Goal: Check status: Check status

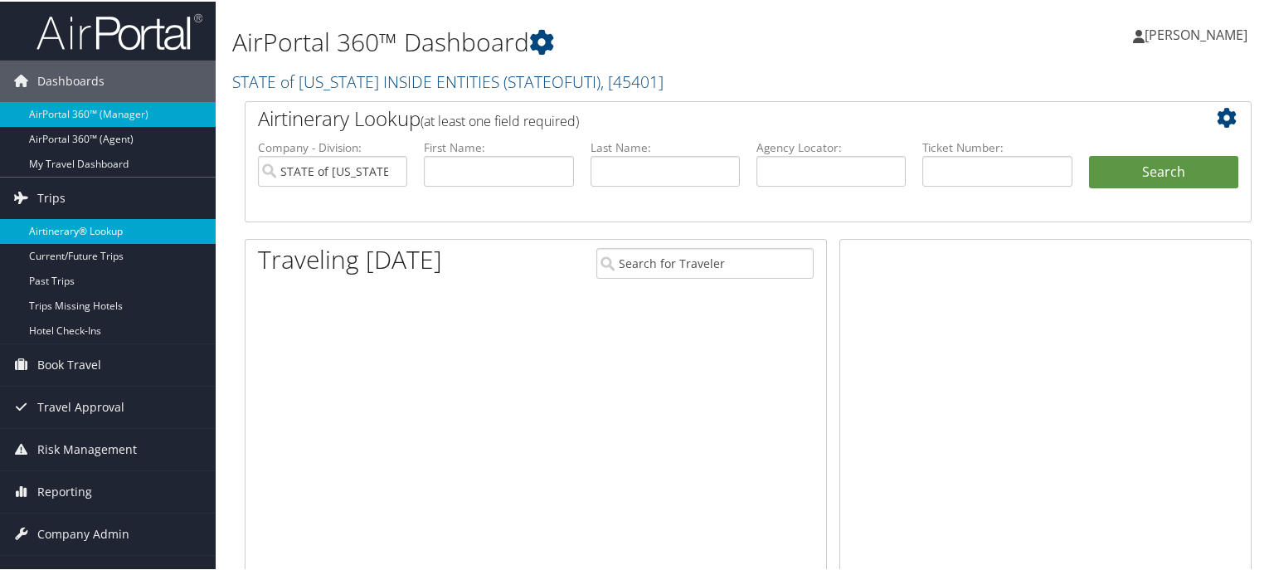
click at [75, 226] on link "Airtinerary® Lookup" at bounding box center [108, 229] width 216 height 25
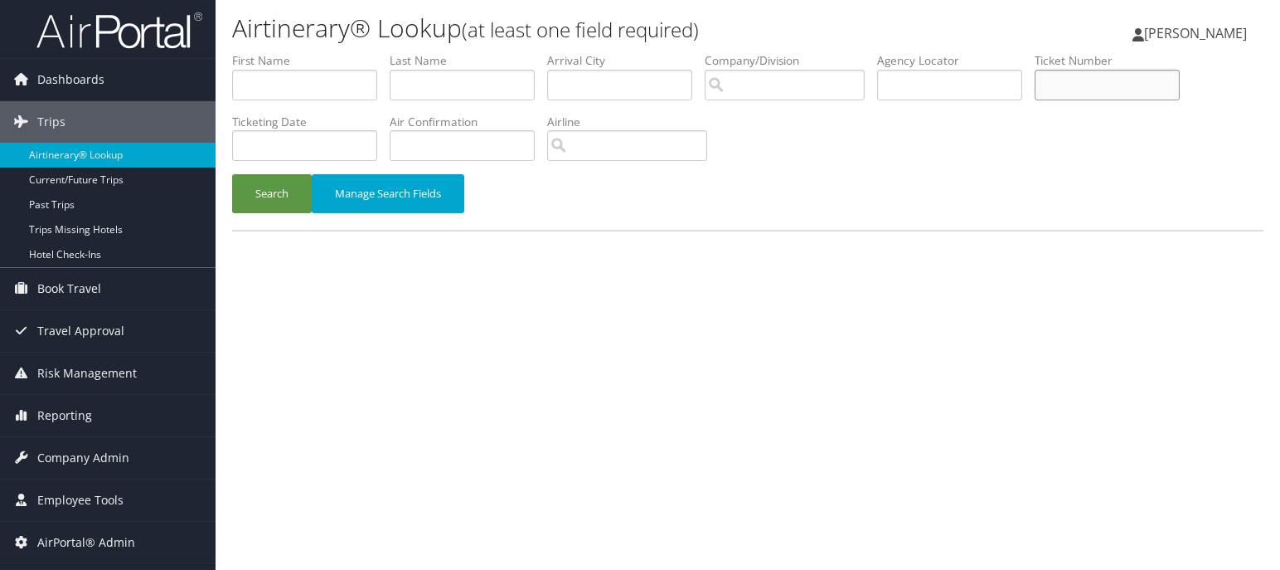
click at [1093, 83] on input "text" at bounding box center [1107, 85] width 145 height 31
paste input "0067144433532"
type input "0067144433532"
click at [255, 190] on button "Search" at bounding box center [272, 193] width 80 height 39
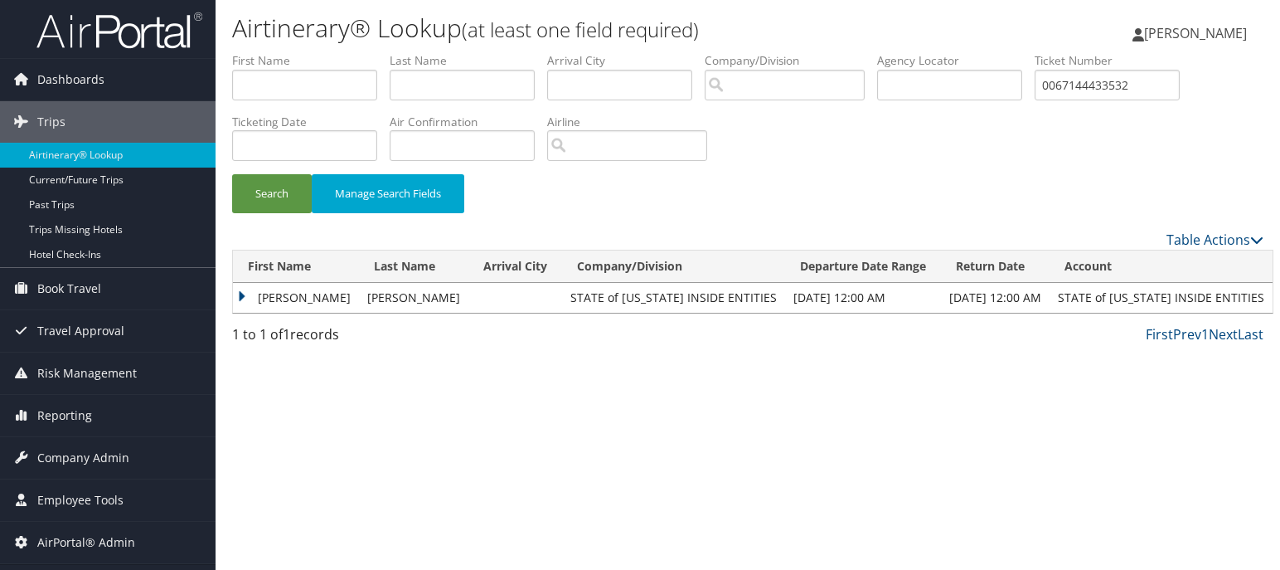
click at [243, 298] on td "Scott" at bounding box center [296, 298] width 126 height 30
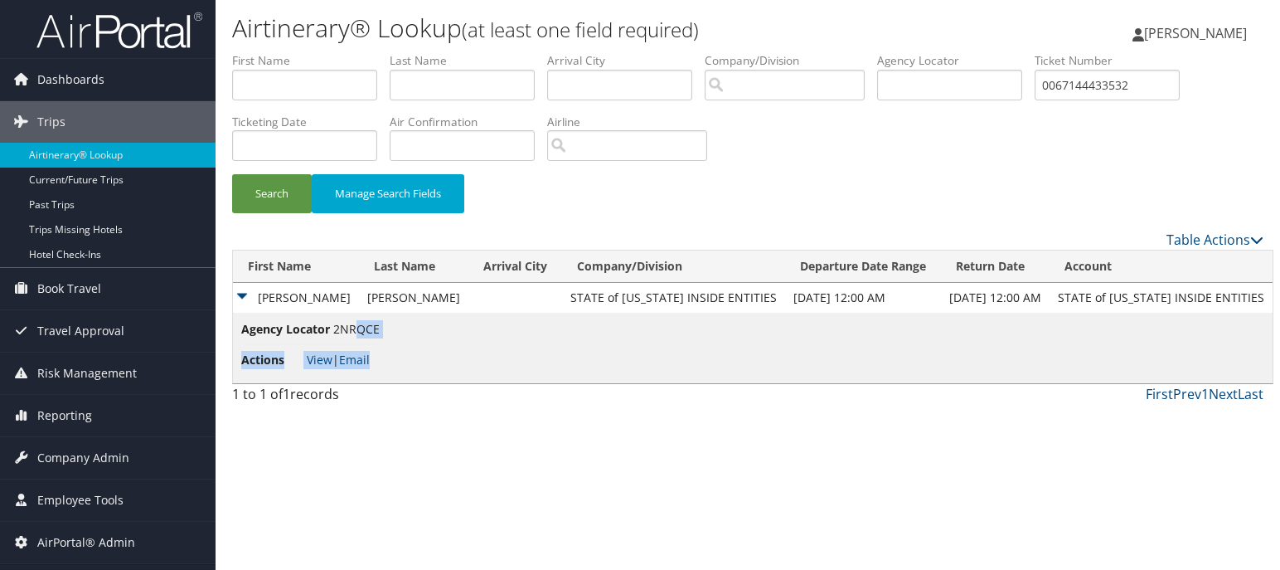
drag, startPoint x: 384, startPoint y: 328, endPoint x: 357, endPoint y: 328, distance: 27.4
click at [357, 328] on td "Agency Locator 2NRQCE Actions View | Email" at bounding box center [753, 348] width 1040 height 70
click at [378, 331] on span "2NRQCE" at bounding box center [356, 329] width 46 height 16
drag, startPoint x: 336, startPoint y: 327, endPoint x: 376, endPoint y: 327, distance: 40.6
click at [376, 327] on span "2NRQCE" at bounding box center [356, 329] width 46 height 16
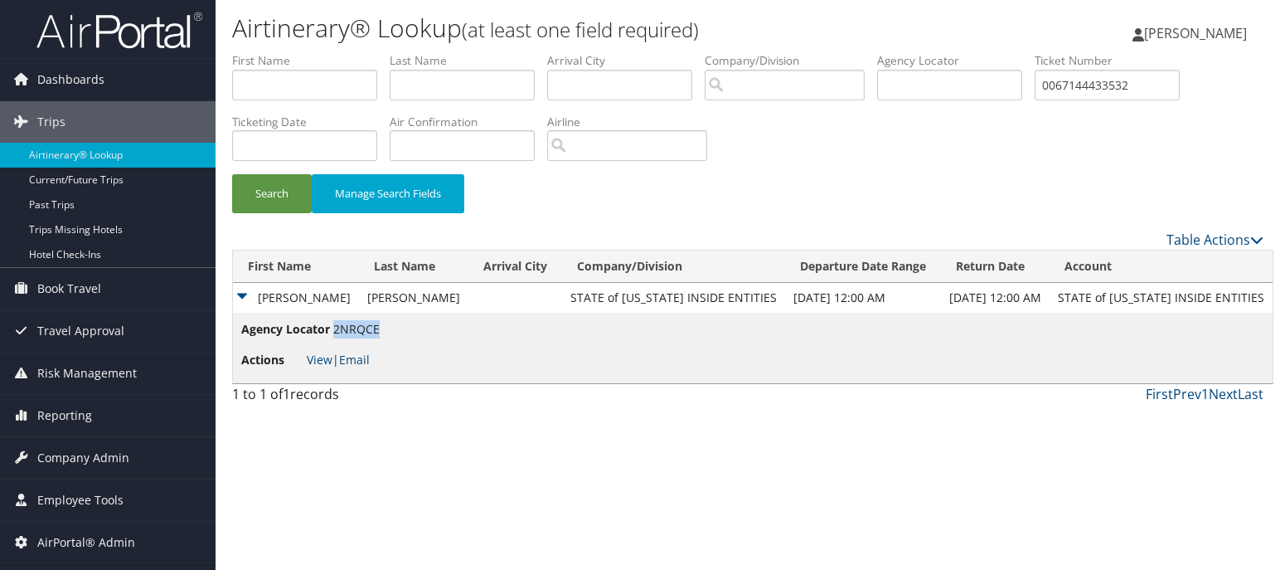
copy span "2NRQCE"
click at [318, 361] on link "View" at bounding box center [320, 360] width 26 height 16
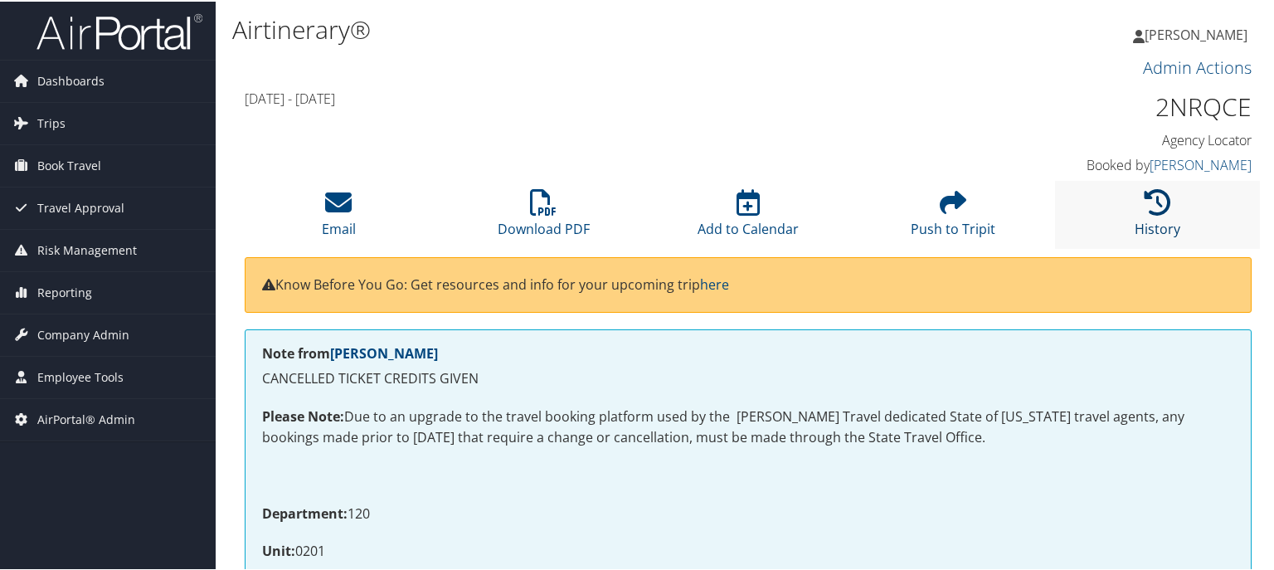
click at [1151, 221] on link "History" at bounding box center [1157, 217] width 46 height 40
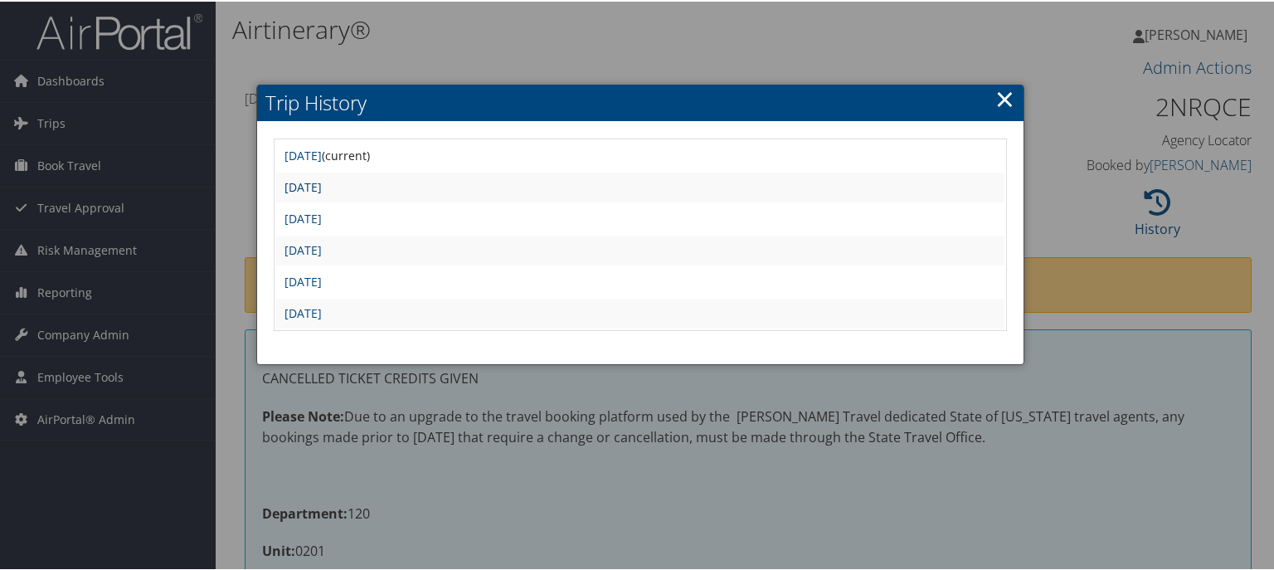
click at [322, 187] on link "Wed Oct 23 10:44:14 MDT 2024" at bounding box center [302, 185] width 37 height 16
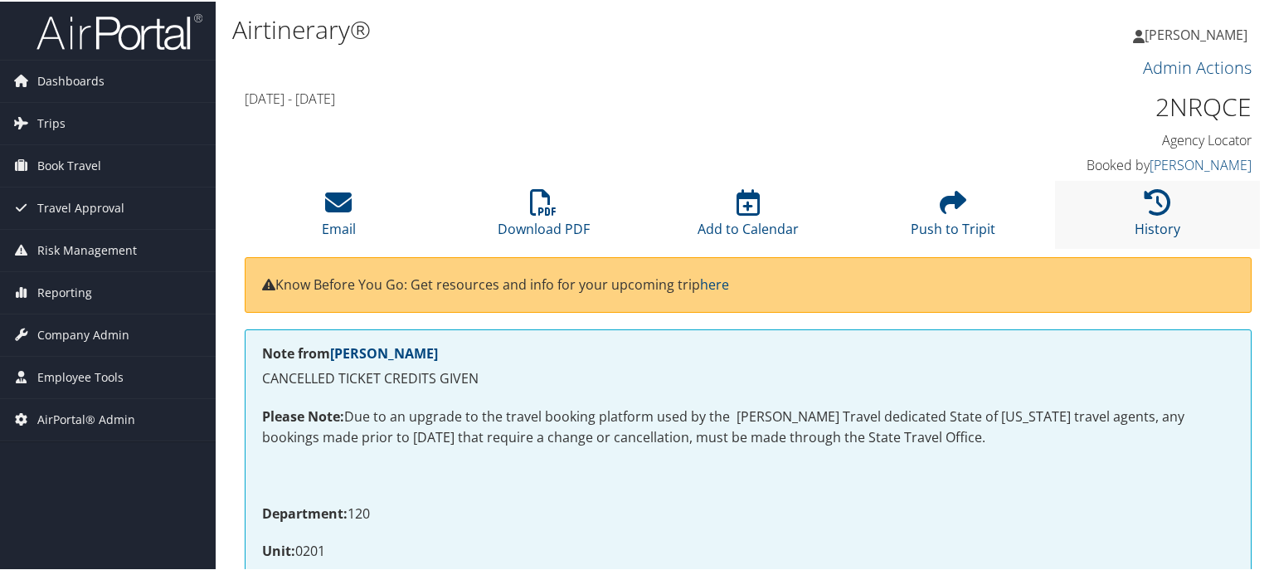
click at [1128, 207] on li "History" at bounding box center [1157, 212] width 205 height 67
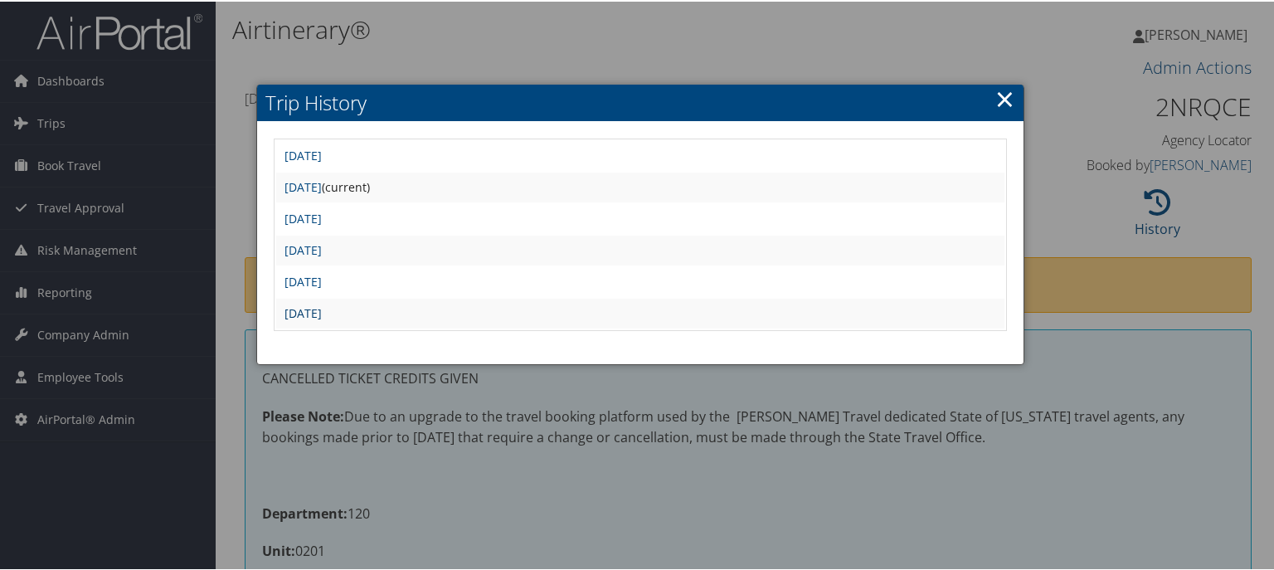
click at [322, 313] on link "Mon Oct 7 15:24:13 MDT 2024" at bounding box center [302, 311] width 37 height 16
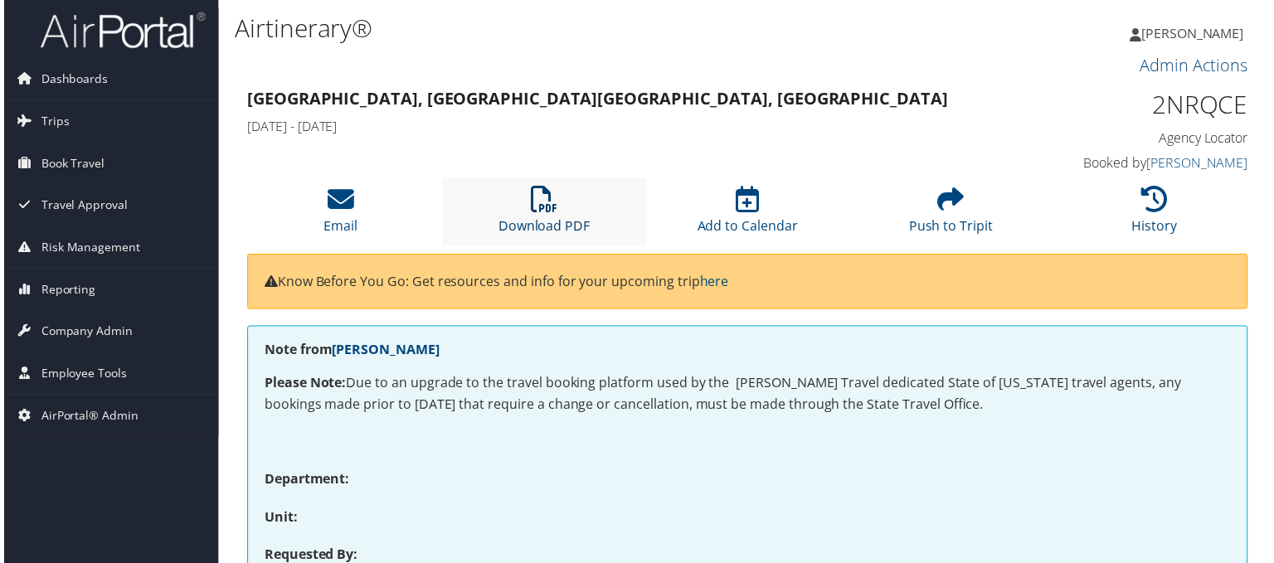
click at [542, 206] on icon at bounding box center [543, 200] width 27 height 27
click at [750, 130] on h4 "[DATE] - [DATE]" at bounding box center [619, 127] width 749 height 18
click at [1172, 203] on li "History" at bounding box center [1157, 212] width 205 height 67
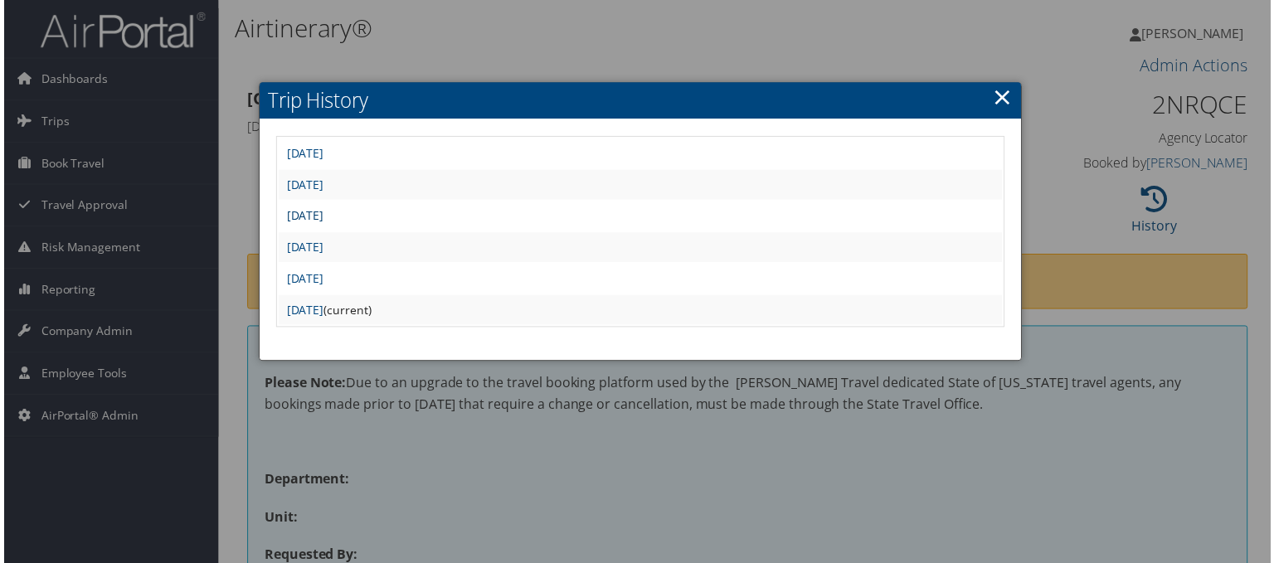
click at [322, 218] on link "[DATE]" at bounding box center [302, 217] width 37 height 16
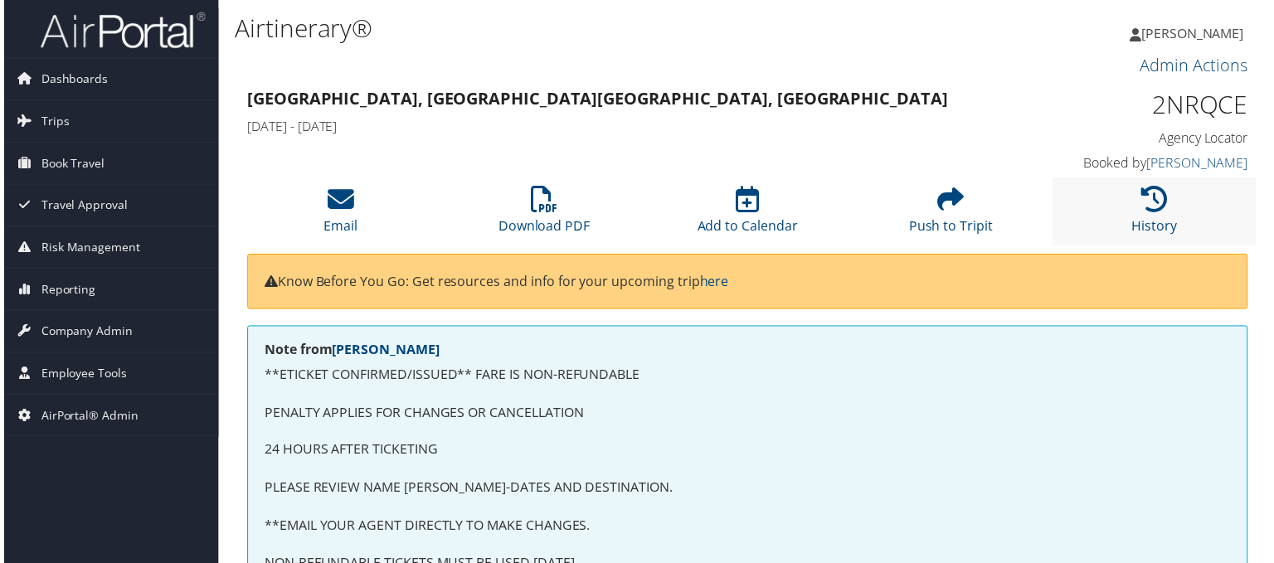
click at [1186, 202] on li "History" at bounding box center [1157, 212] width 205 height 67
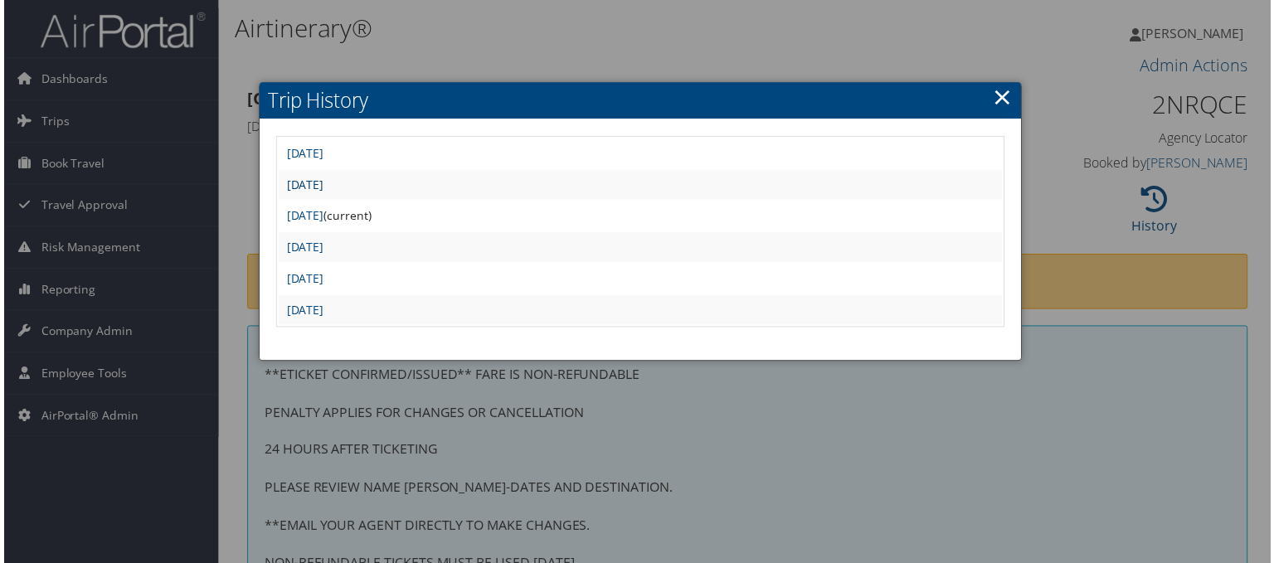
click at [322, 182] on link "Wed Oct 23 10:44:14 MDT 2024" at bounding box center [302, 185] width 37 height 16
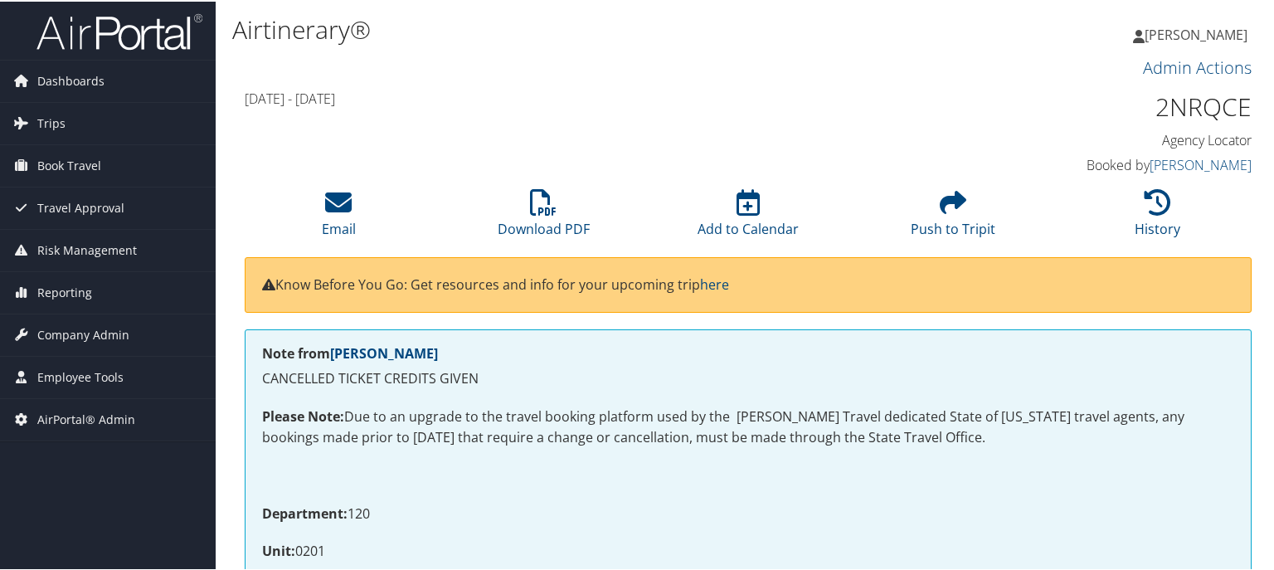
click at [114, 3] on li at bounding box center [108, 29] width 216 height 59
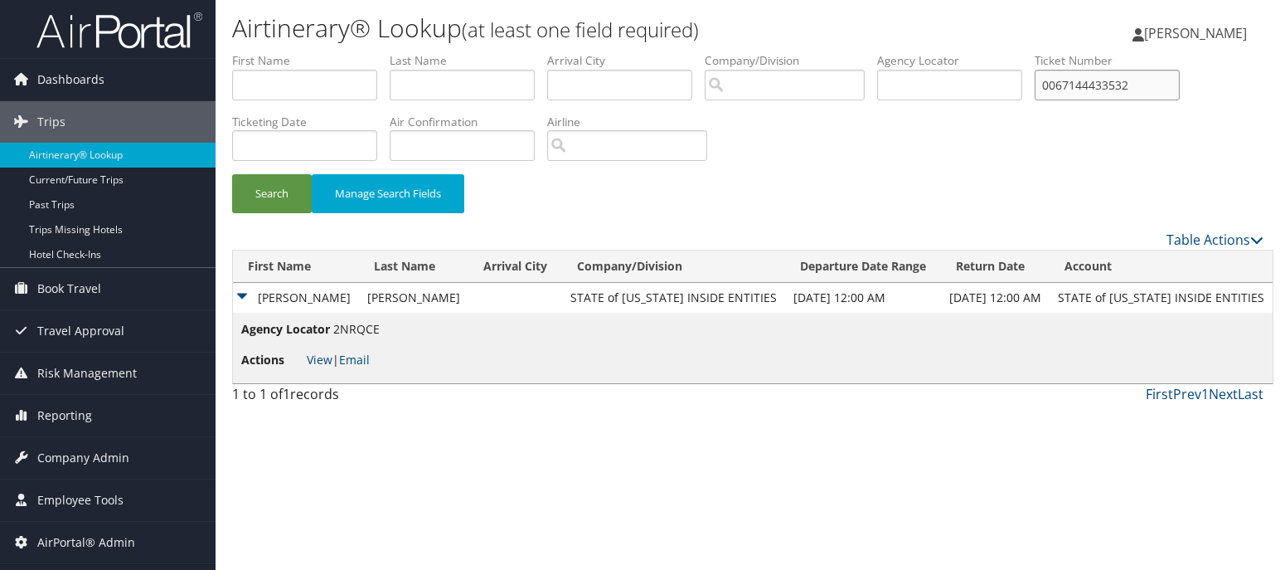
drag, startPoint x: 1139, startPoint y: 85, endPoint x: 1049, endPoint y: 88, distance: 90.4
click at [1049, 88] on input "0067144433532" at bounding box center [1107, 85] width 145 height 31
paste input "8900897680219"
type input "8900897680219"
click at [266, 207] on button "Search" at bounding box center [272, 193] width 80 height 39
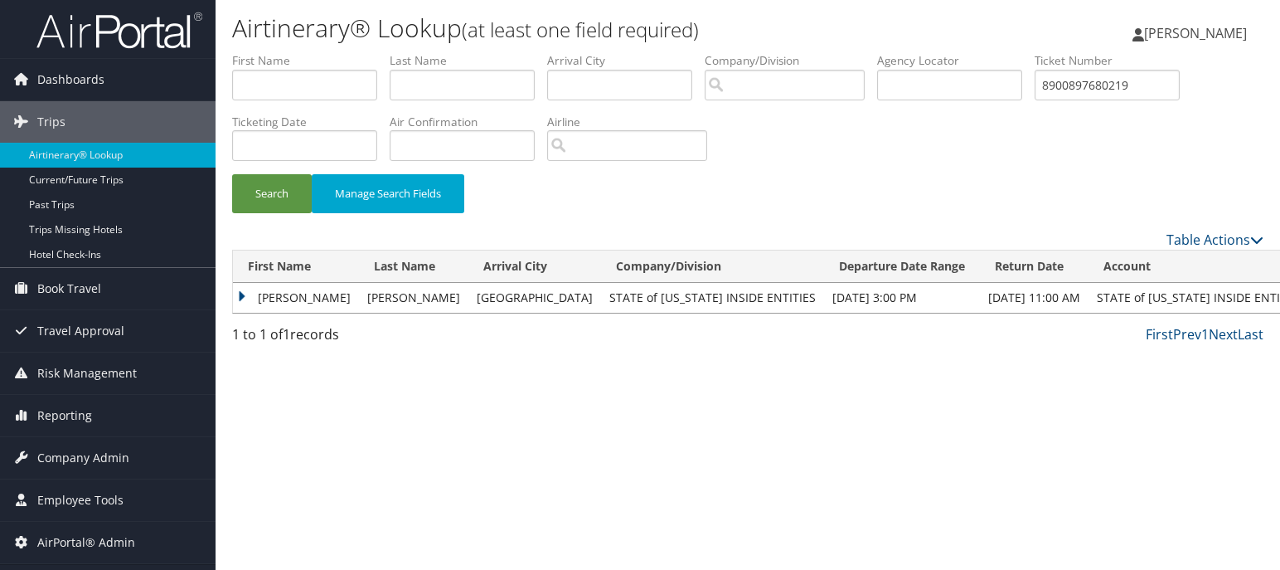
click at [243, 297] on td "[PERSON_NAME]" at bounding box center [296, 298] width 126 height 30
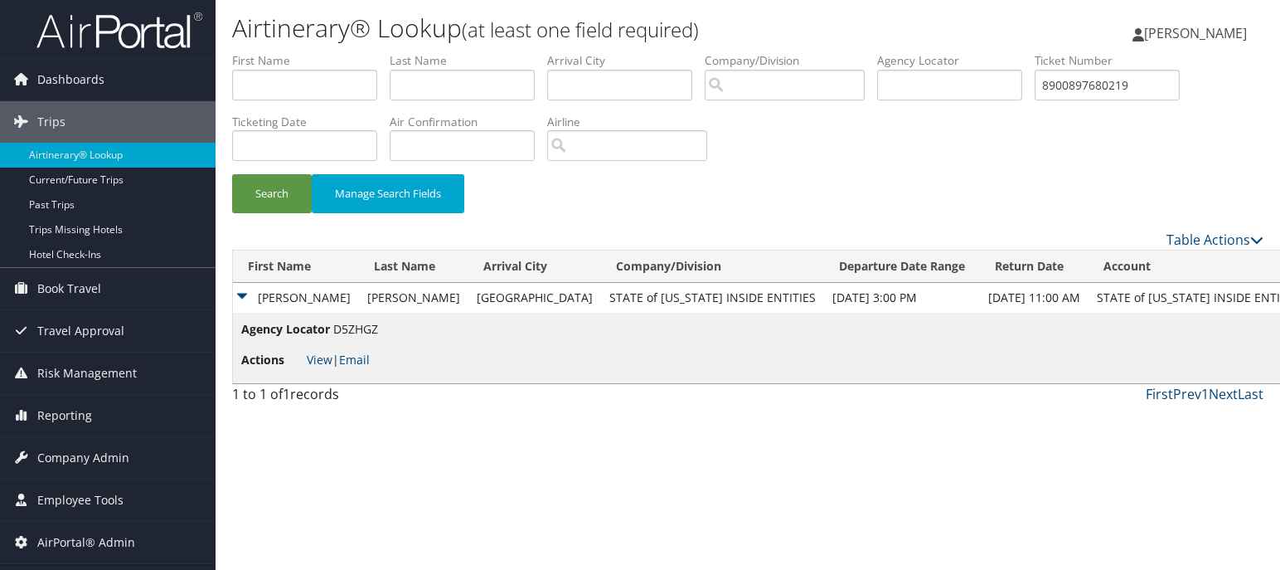
click at [305, 360] on li "Actions View | Email" at bounding box center [309, 360] width 137 height 30
click at [315, 363] on link "View" at bounding box center [320, 360] width 26 height 16
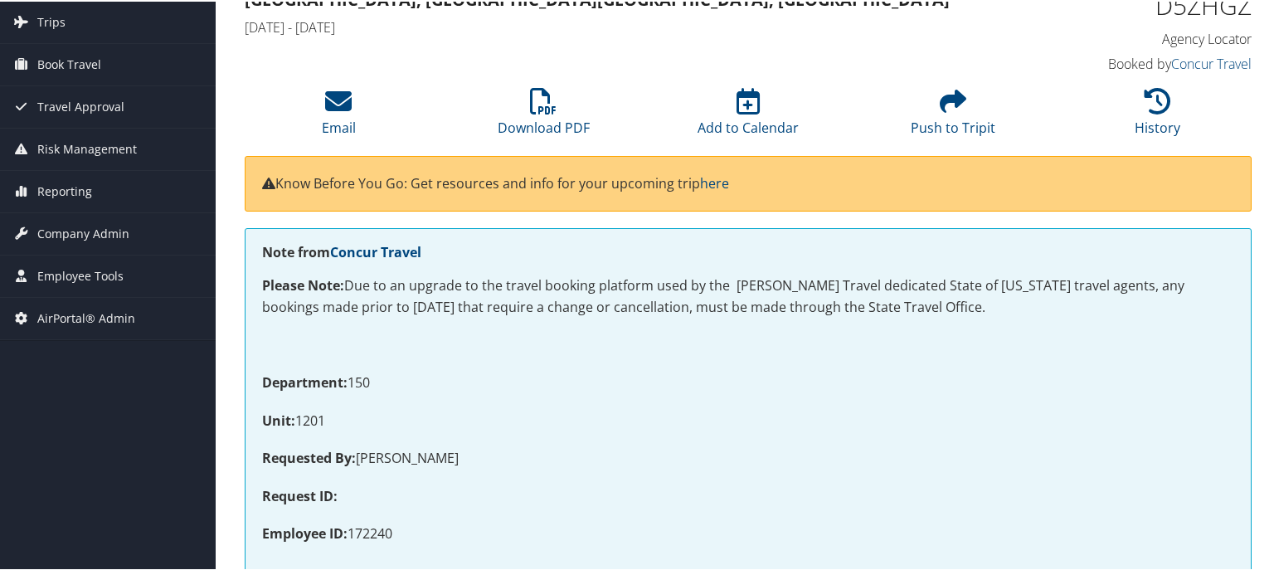
scroll to position [64, 0]
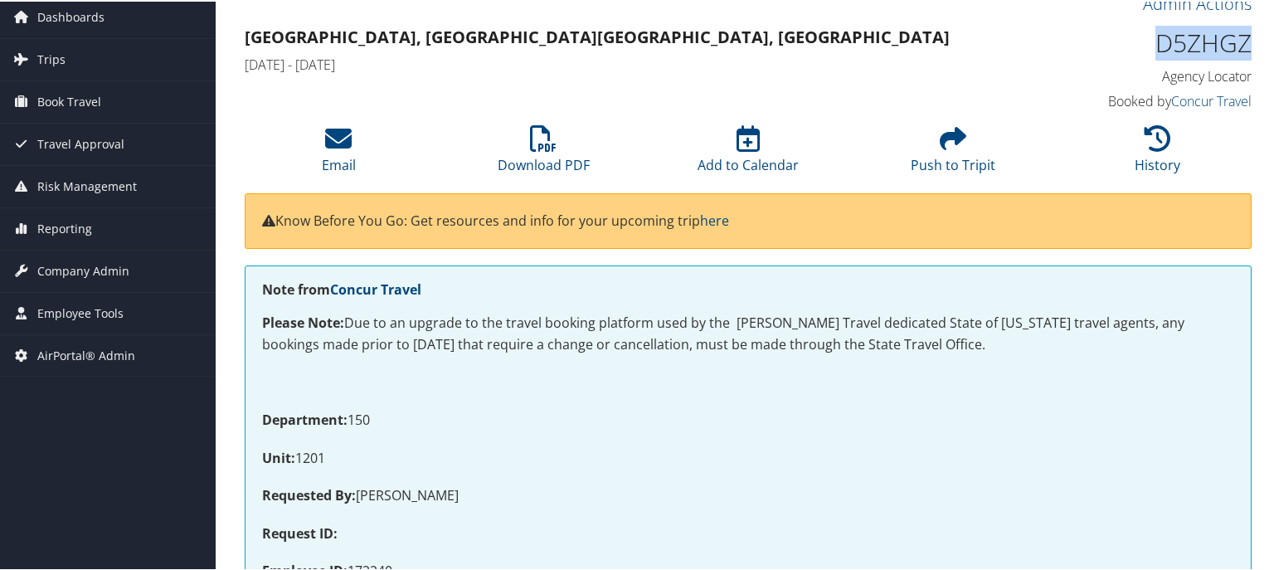
drag, startPoint x: 1243, startPoint y: 47, endPoint x: 1152, endPoint y: 51, distance: 91.3
click at [1152, 50] on h1 "D5ZHGZ" at bounding box center [1134, 41] width 233 height 35
copy h1 "D5ZHGZ"
